Goal: Navigation & Orientation: Find specific page/section

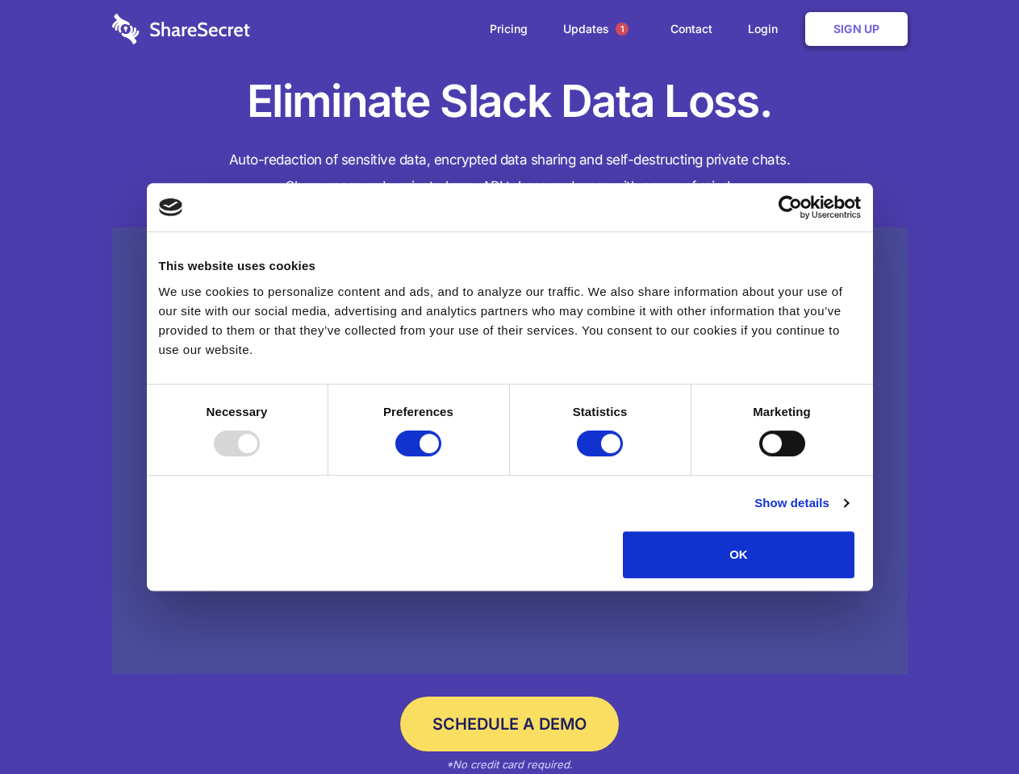
click at [260, 457] on div at bounding box center [237, 444] width 46 height 26
click at [441, 457] on input "Preferences" at bounding box center [418, 444] width 46 height 26
checkbox input "false"
click at [602, 457] on input "Statistics" at bounding box center [600, 444] width 46 height 26
checkbox input "false"
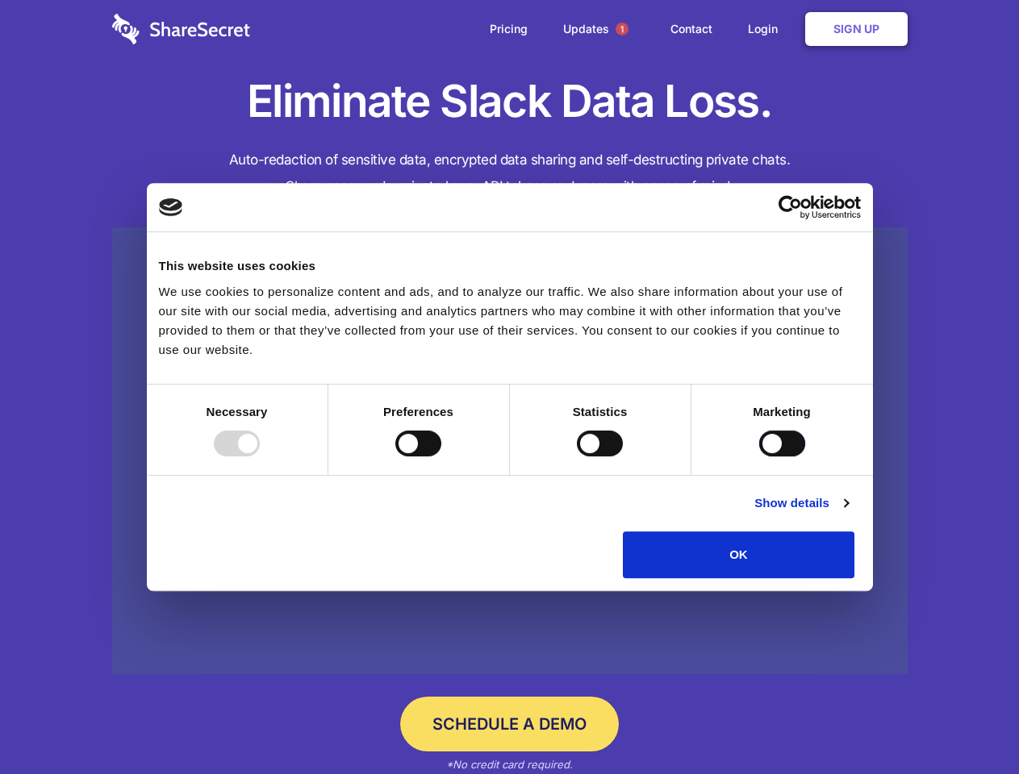
click at [759, 457] on input "Marketing" at bounding box center [782, 444] width 46 height 26
checkbox input "true"
click at [848, 513] on link "Show details" at bounding box center [801, 503] width 94 height 19
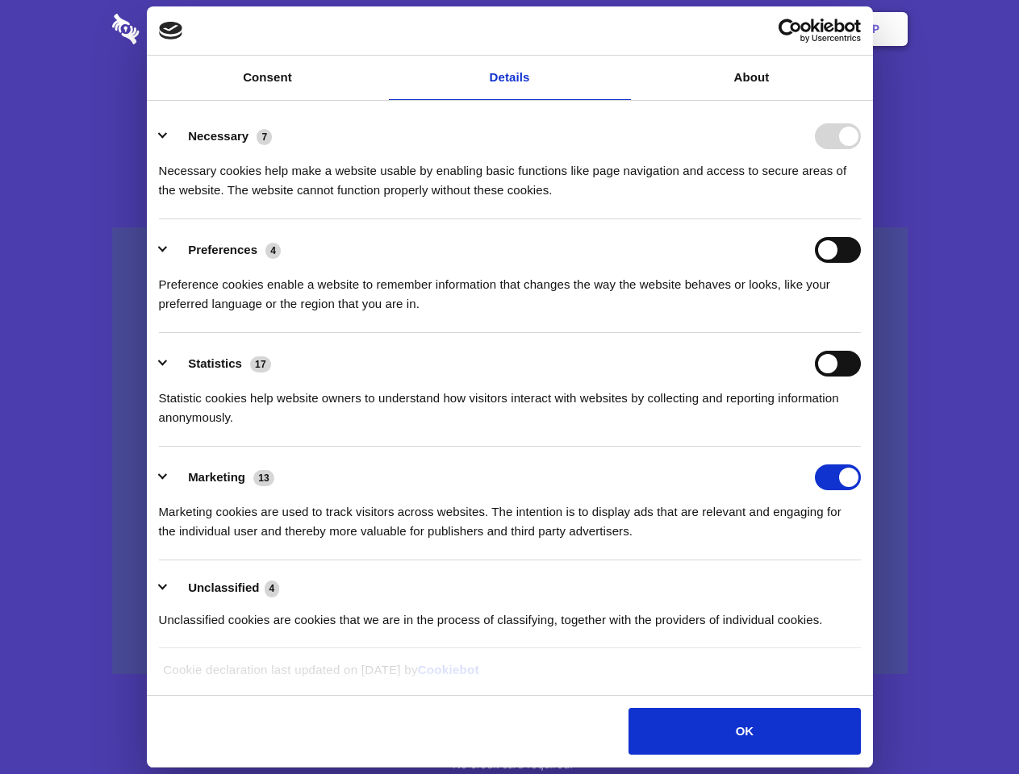
click at [861, 200] on div "Necessary 7 Necessary cookies help make a website usable by enabling basic func…" at bounding box center [510, 161] width 702 height 77
click at [621, 29] on span "1" at bounding box center [622, 29] width 13 height 13
